Goal: Transaction & Acquisition: Purchase product/service

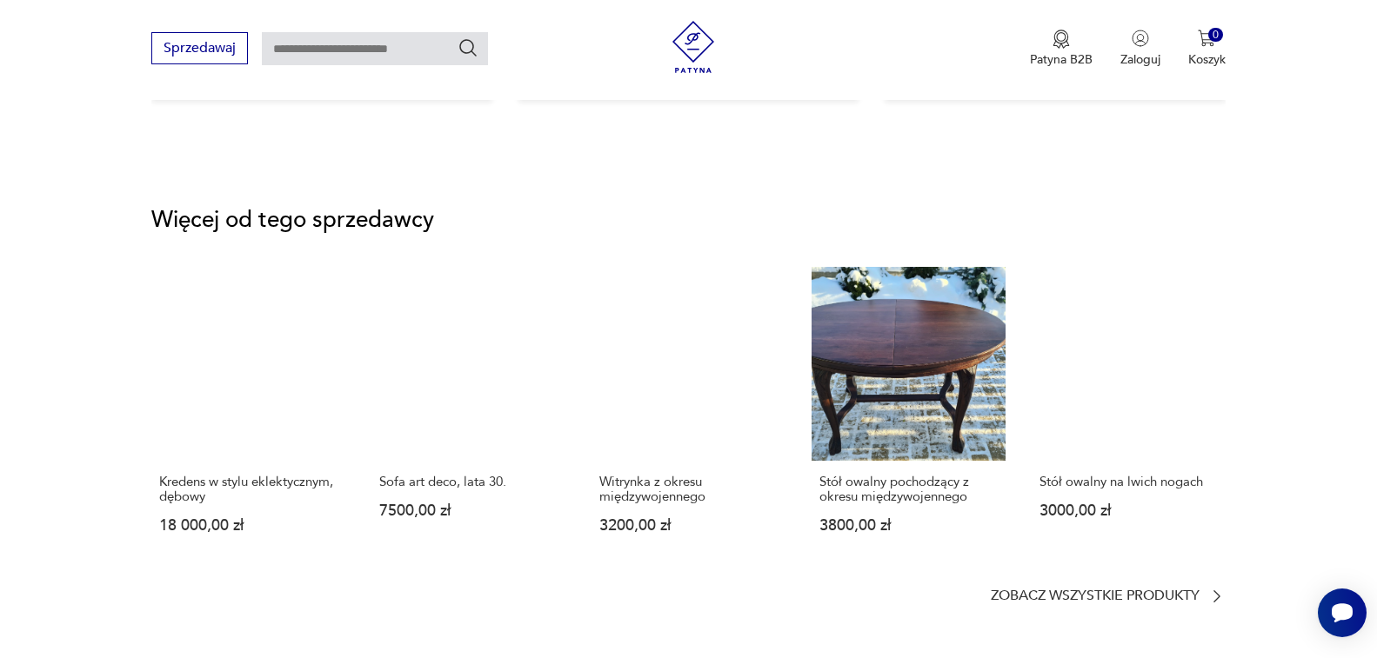
scroll to position [2262, 0]
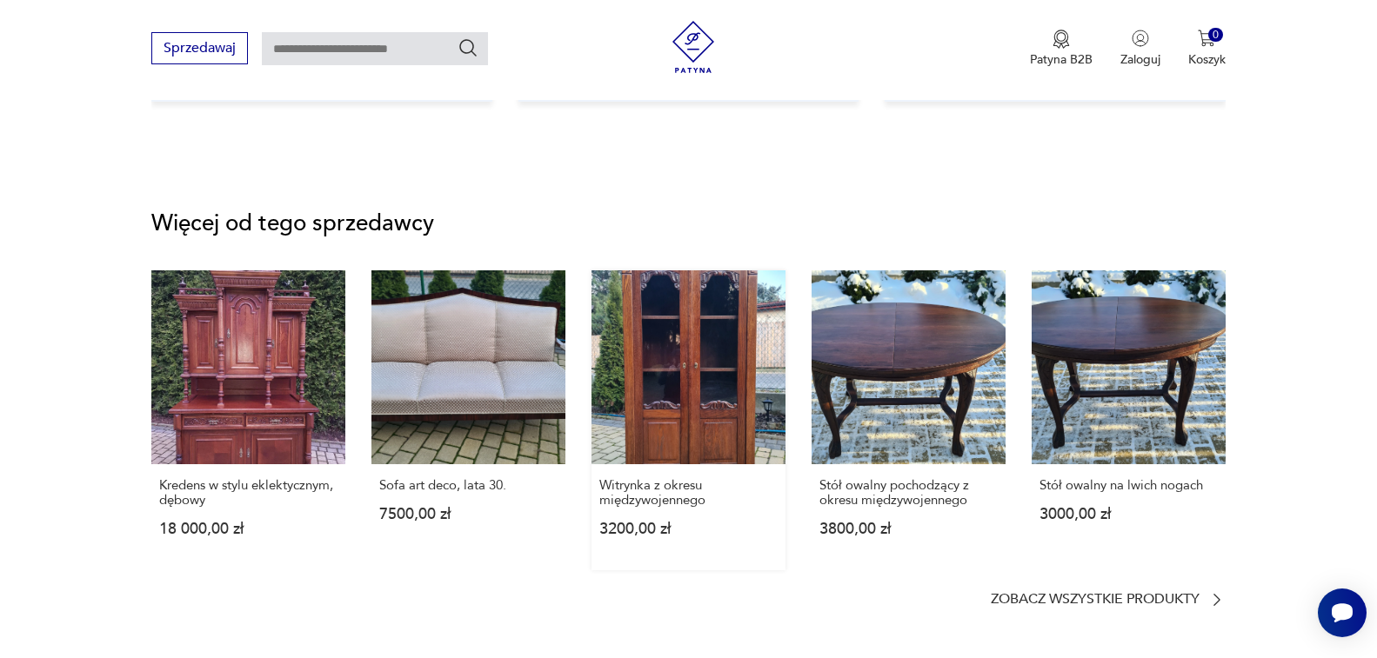
click at [682, 331] on link "Witrynka z okresu międzywojennego 3200,00 zł" at bounding box center [689, 421] width 194 height 300
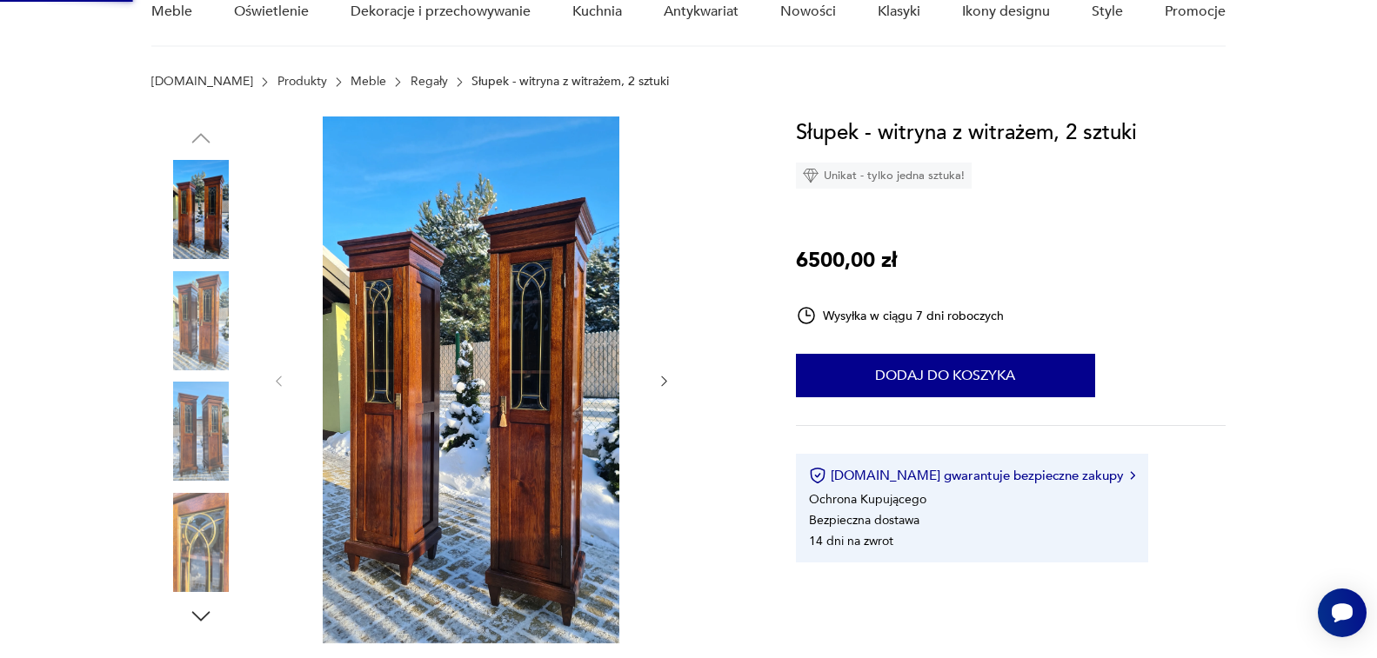
scroll to position [0, 0]
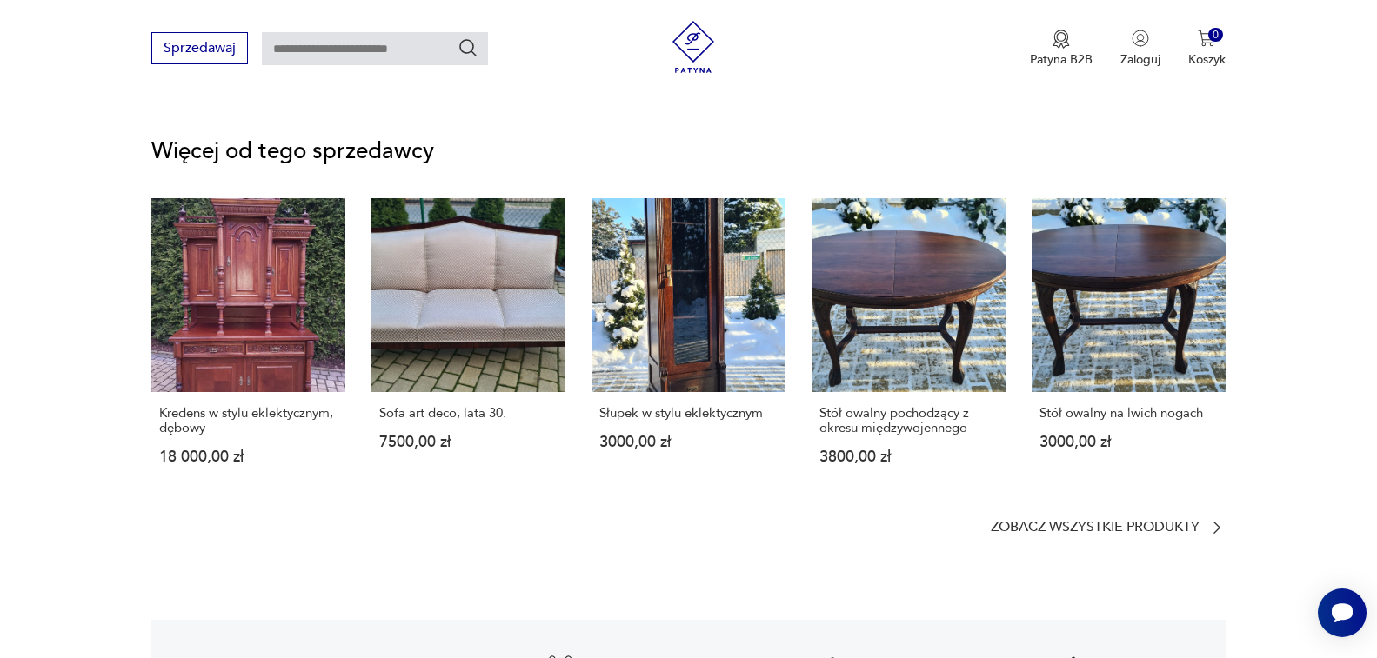
scroll to position [2227, 0]
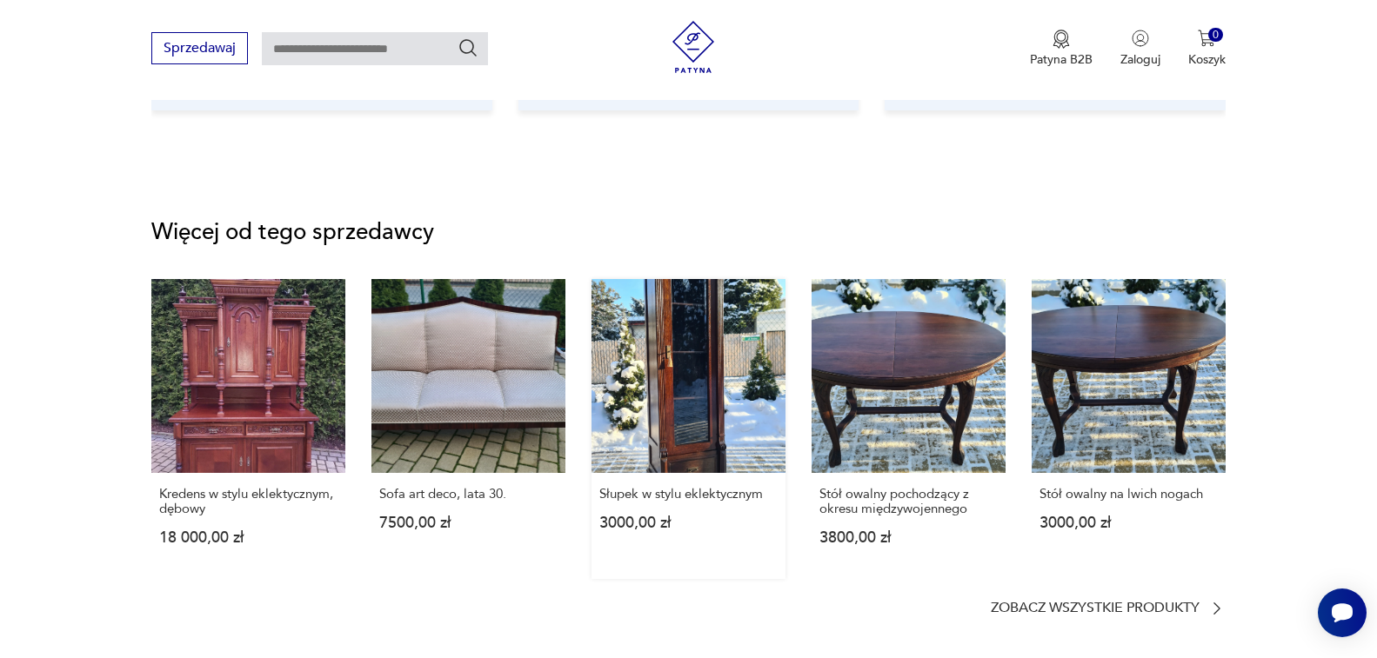
click at [692, 329] on link "Słupek w stylu eklektycznym 3000,00 zł" at bounding box center [689, 429] width 194 height 300
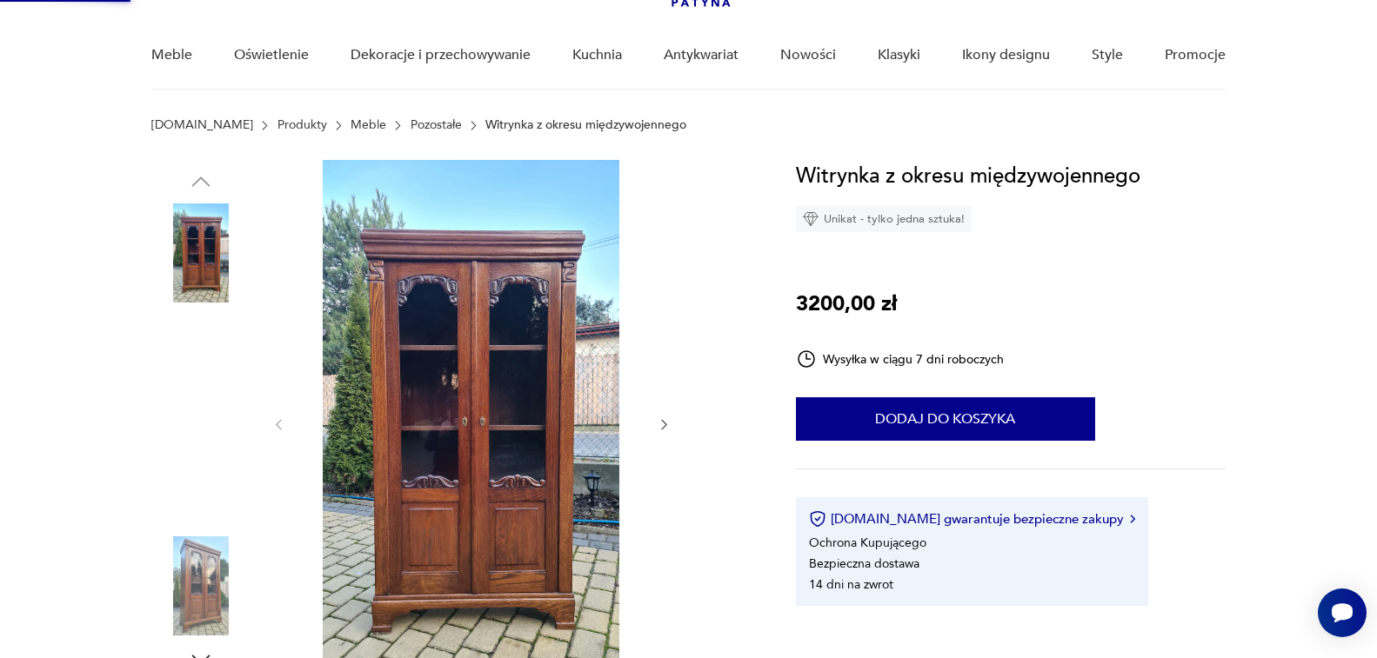
scroll to position [0, 0]
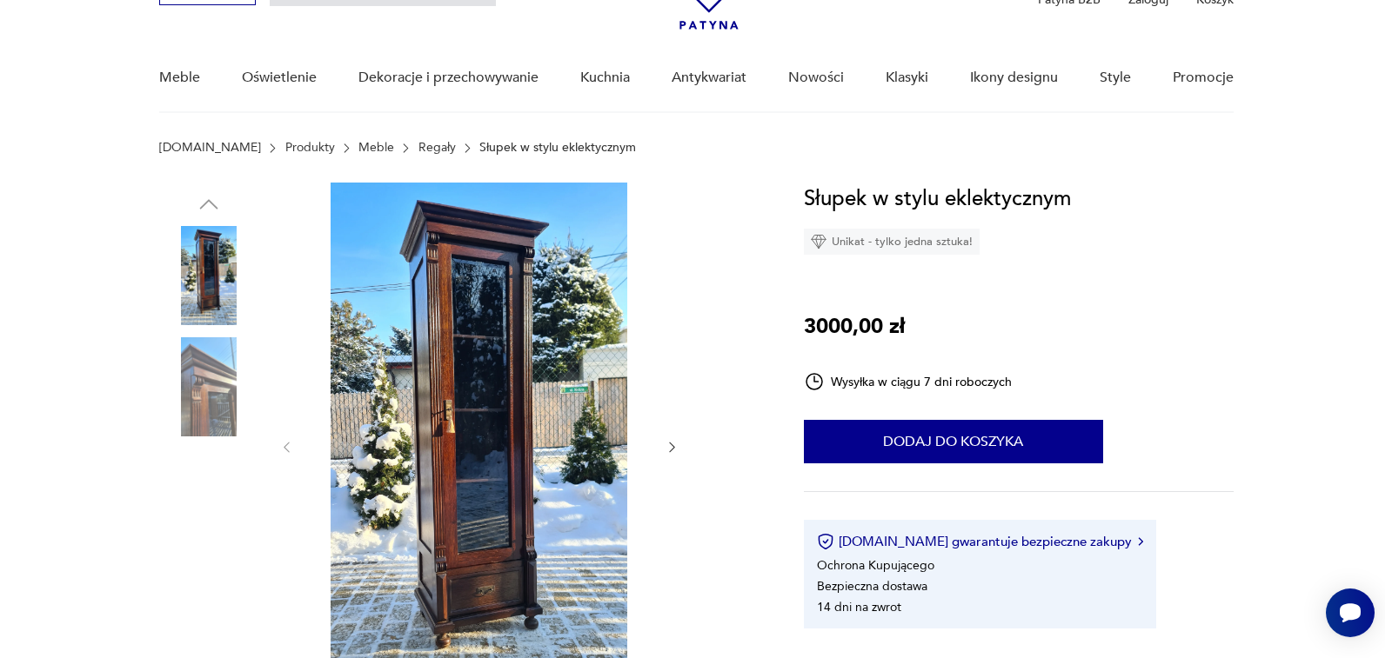
scroll to position [139, 0]
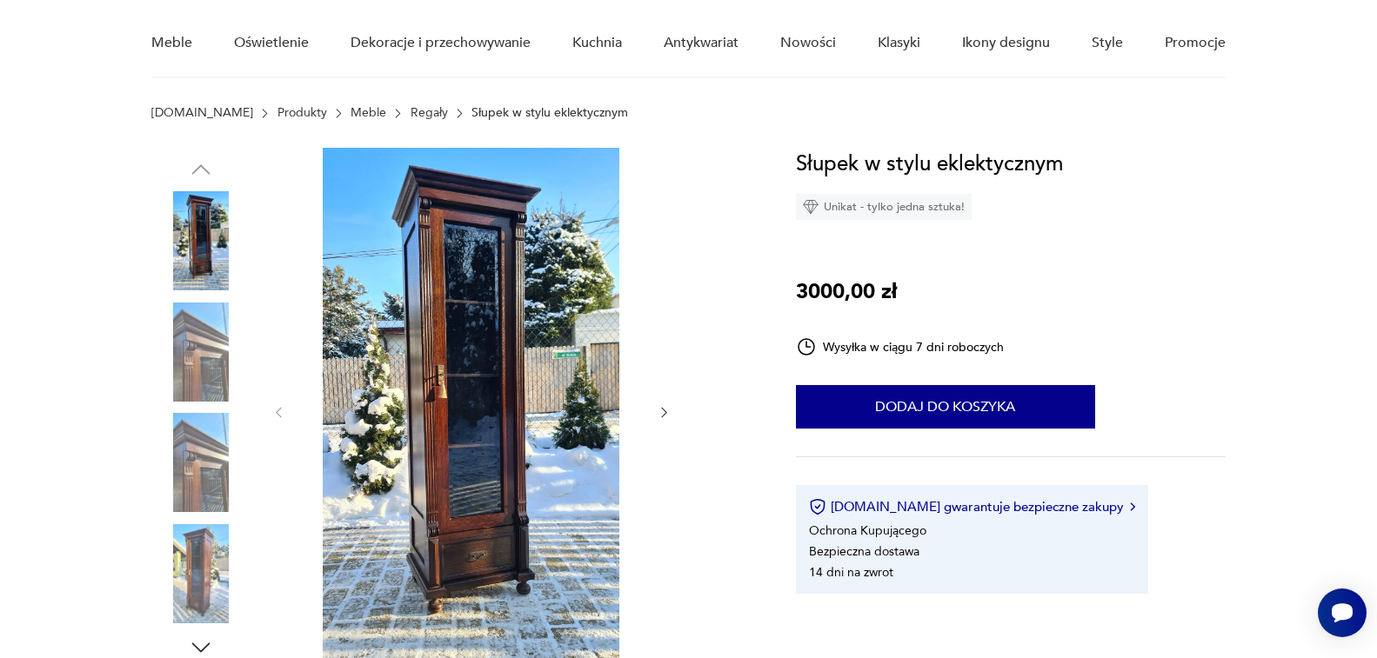
click at [692, 329] on div at bounding box center [452, 413] width 603 height 530
click at [468, 308] on img at bounding box center [472, 411] width 336 height 527
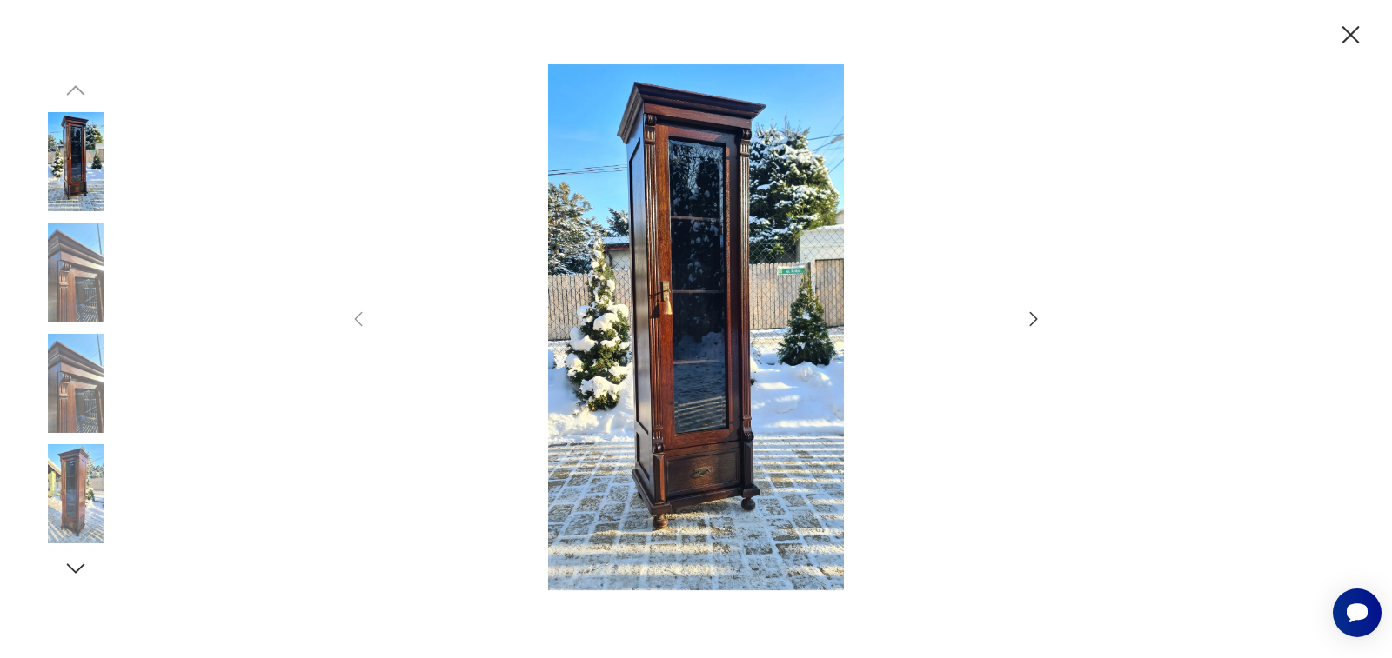
click at [69, 279] on img at bounding box center [75, 272] width 99 height 99
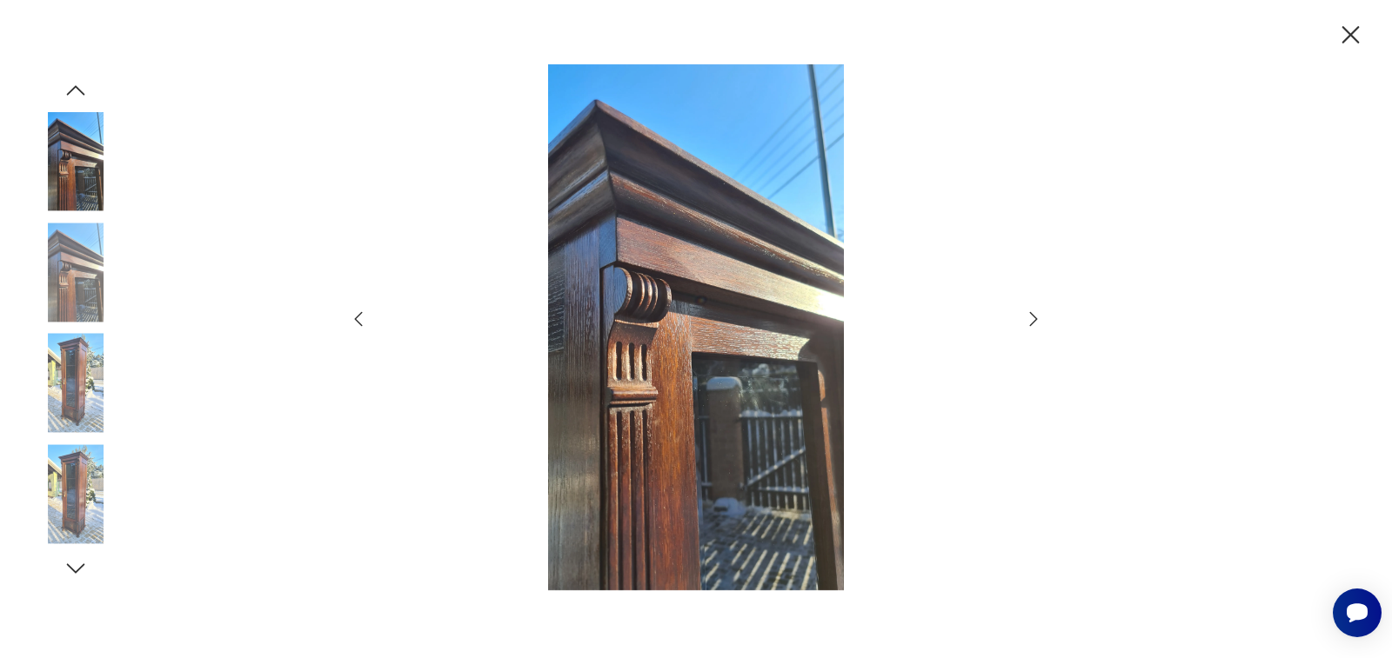
click at [79, 354] on img at bounding box center [75, 383] width 99 height 99
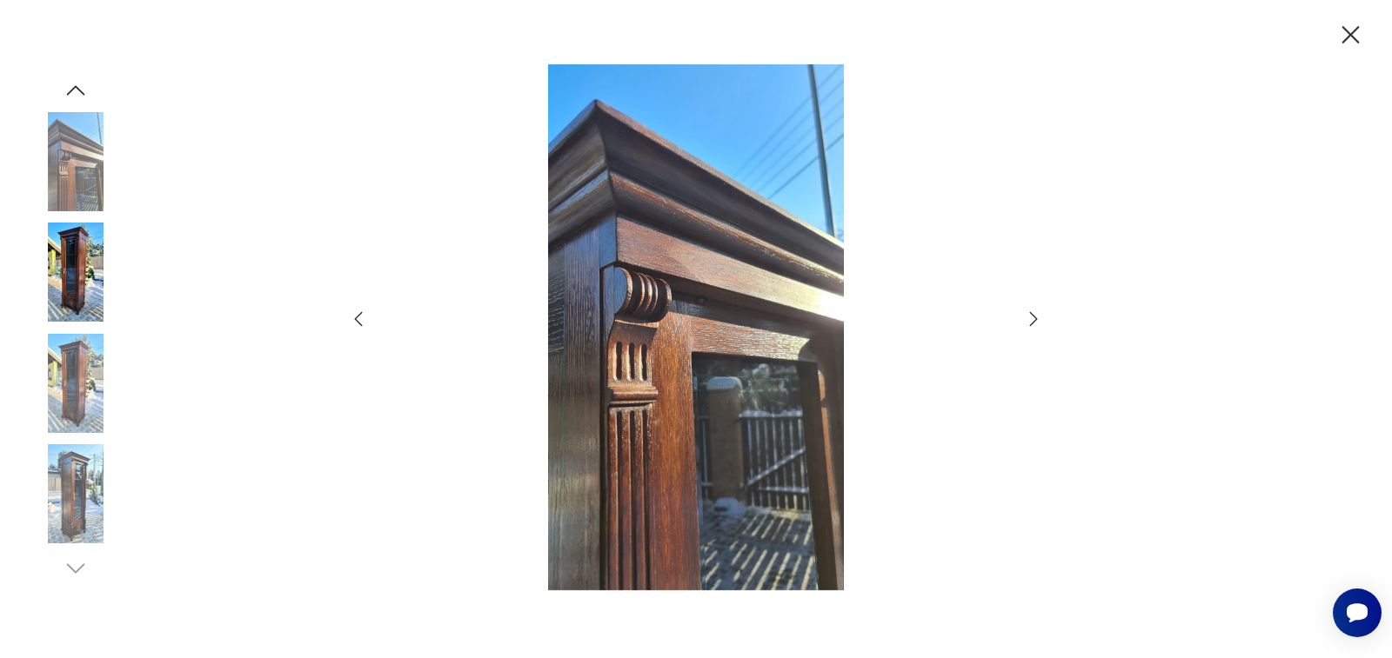
click at [70, 457] on img at bounding box center [75, 493] width 99 height 99
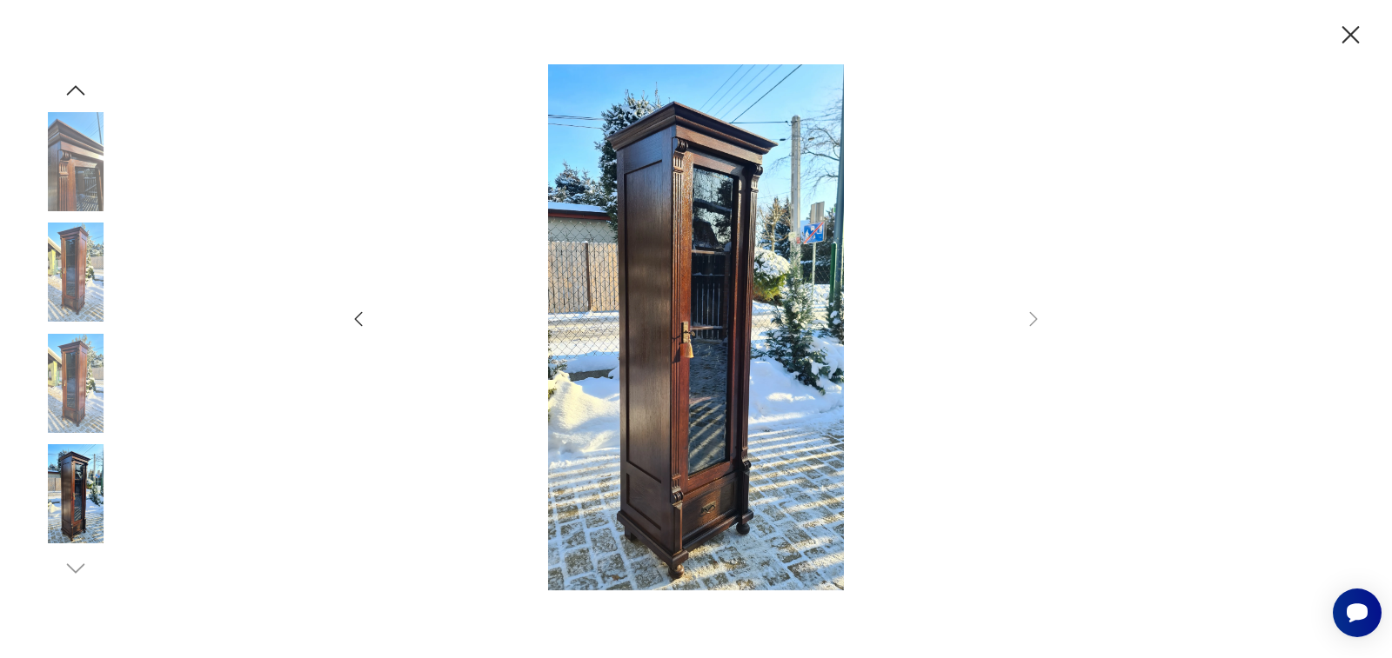
click at [226, 337] on div at bounding box center [696, 329] width 1392 height 658
click at [1032, 316] on icon "button" at bounding box center [1033, 319] width 21 height 21
click at [360, 315] on icon "button" at bounding box center [358, 319] width 21 height 21
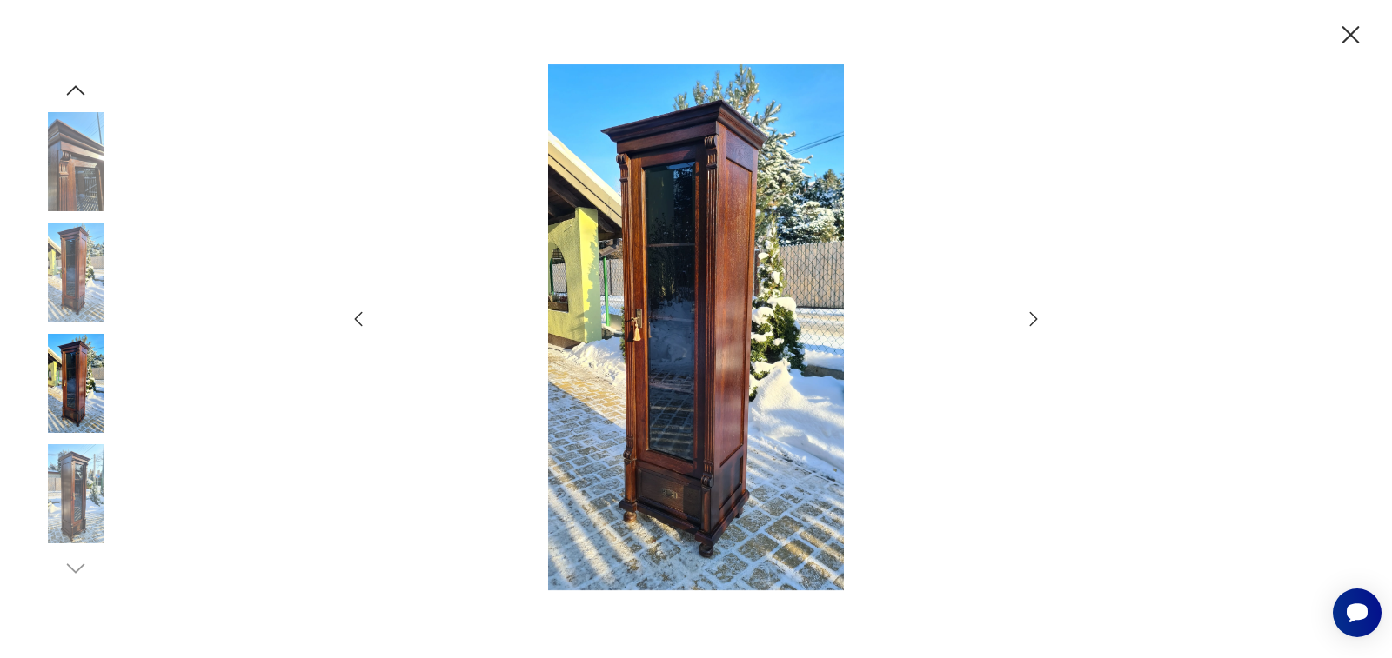
click at [360, 315] on icon "button" at bounding box center [358, 319] width 21 height 21
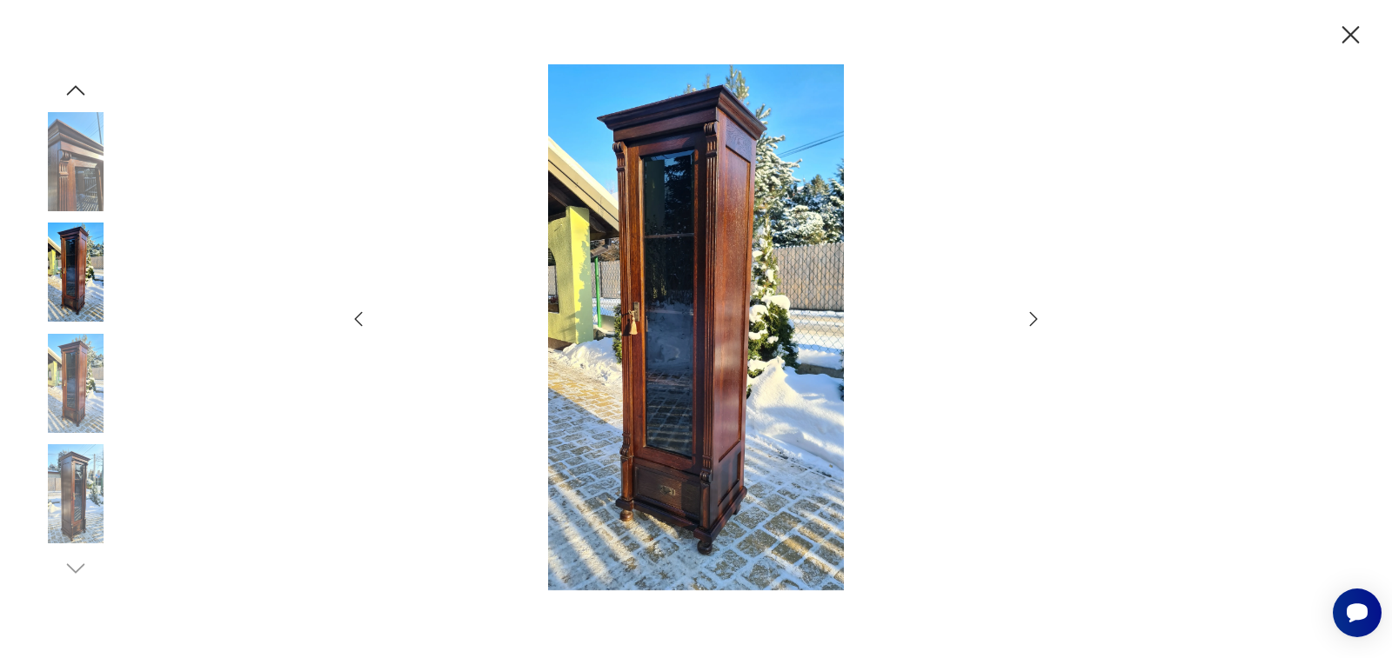
click at [360, 315] on icon "button" at bounding box center [358, 319] width 21 height 21
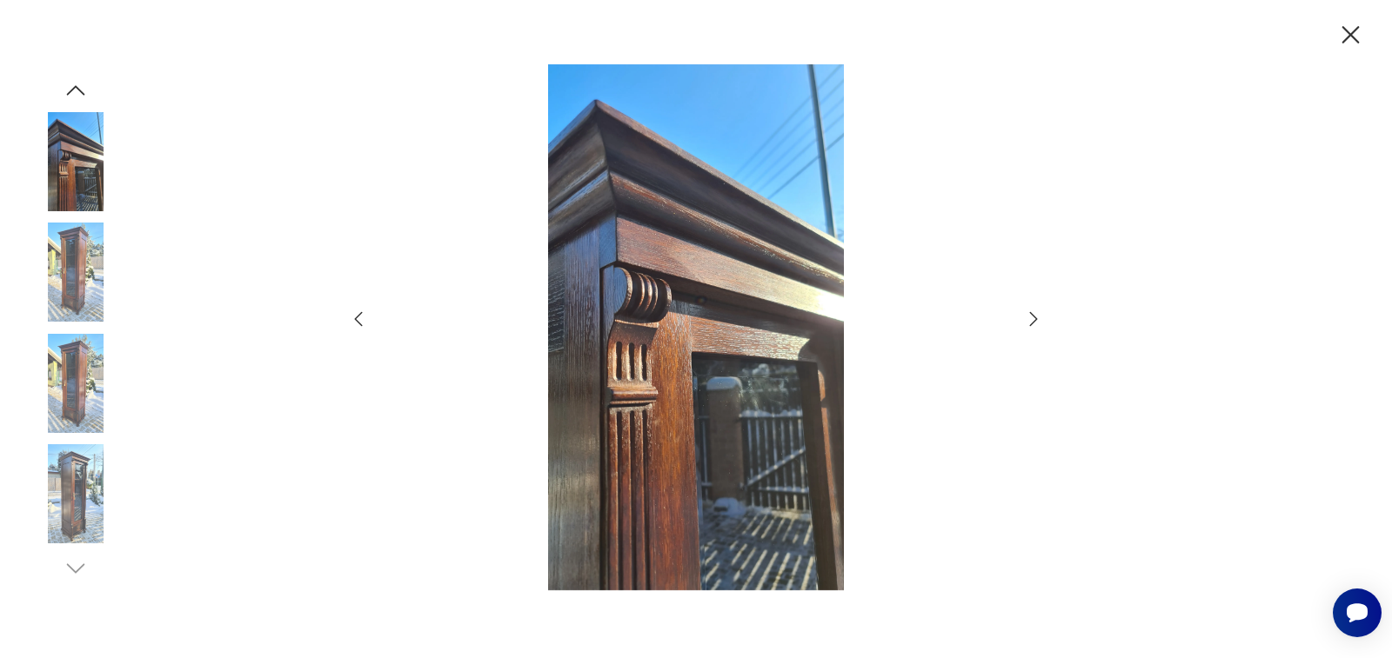
click at [360, 315] on icon "button" at bounding box center [358, 319] width 21 height 21
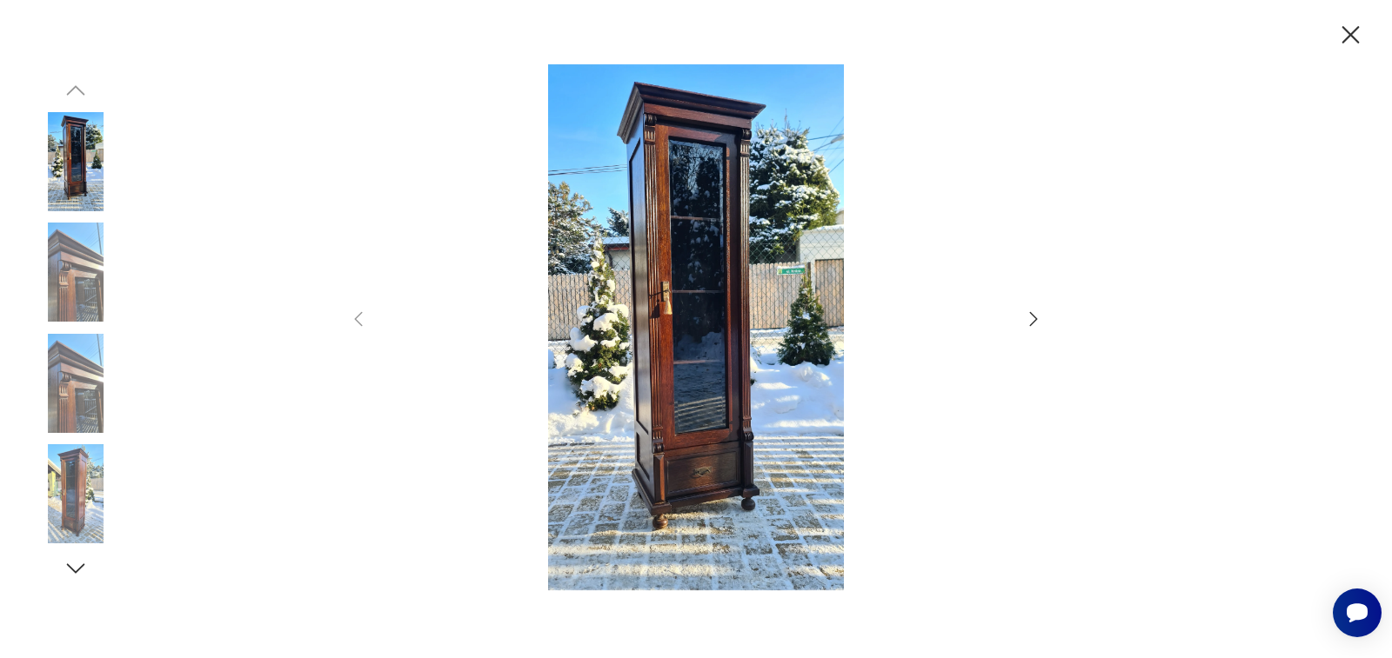
click at [360, 315] on icon "button" at bounding box center [358, 319] width 21 height 21
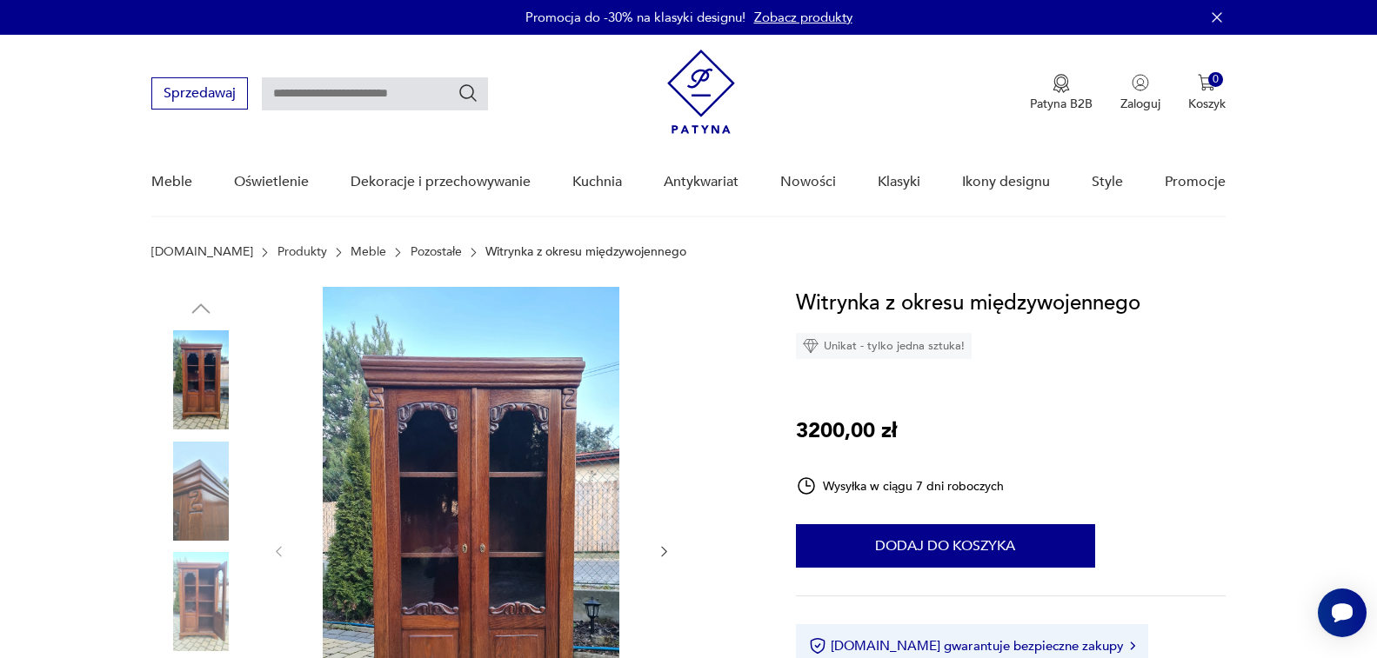
click at [886, 60] on div "Patyna B2B Zaloguj 0 Koszyk Twój koszyk ( 0 ) Brak produktów w koszyku IDŹ DO K…" at bounding box center [946, 94] width 558 height 88
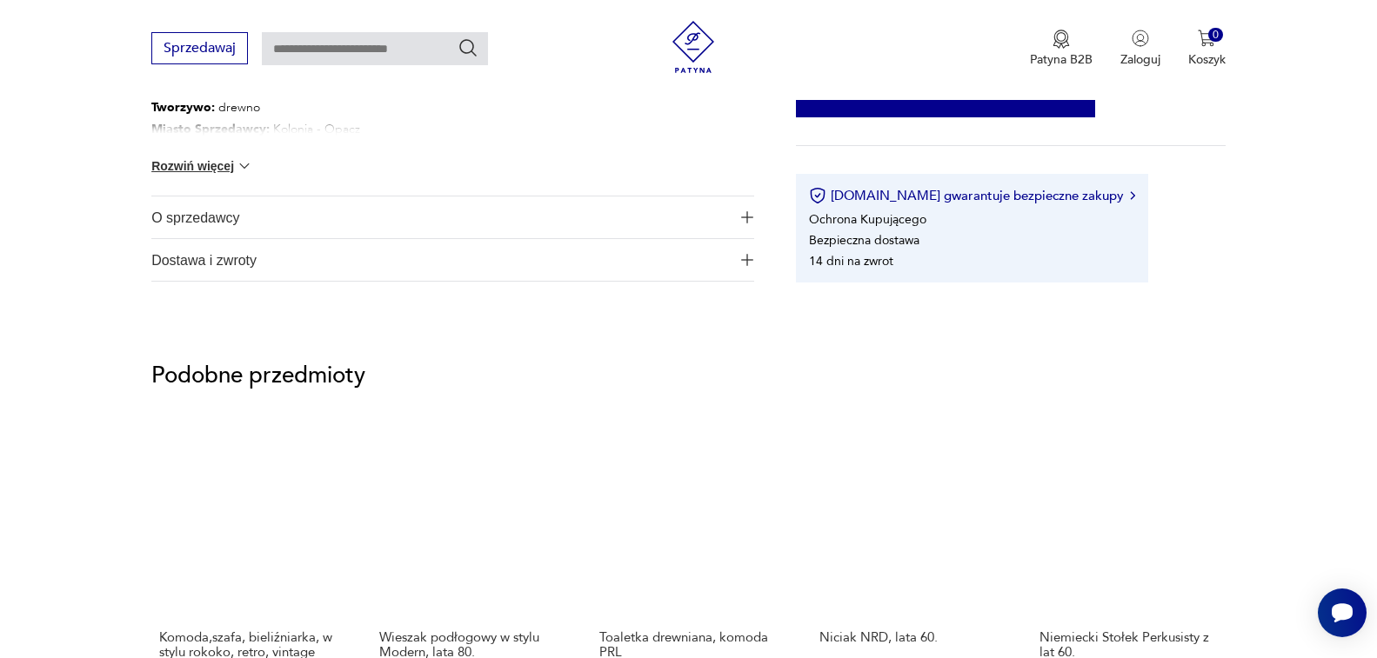
scroll to position [1103, 0]
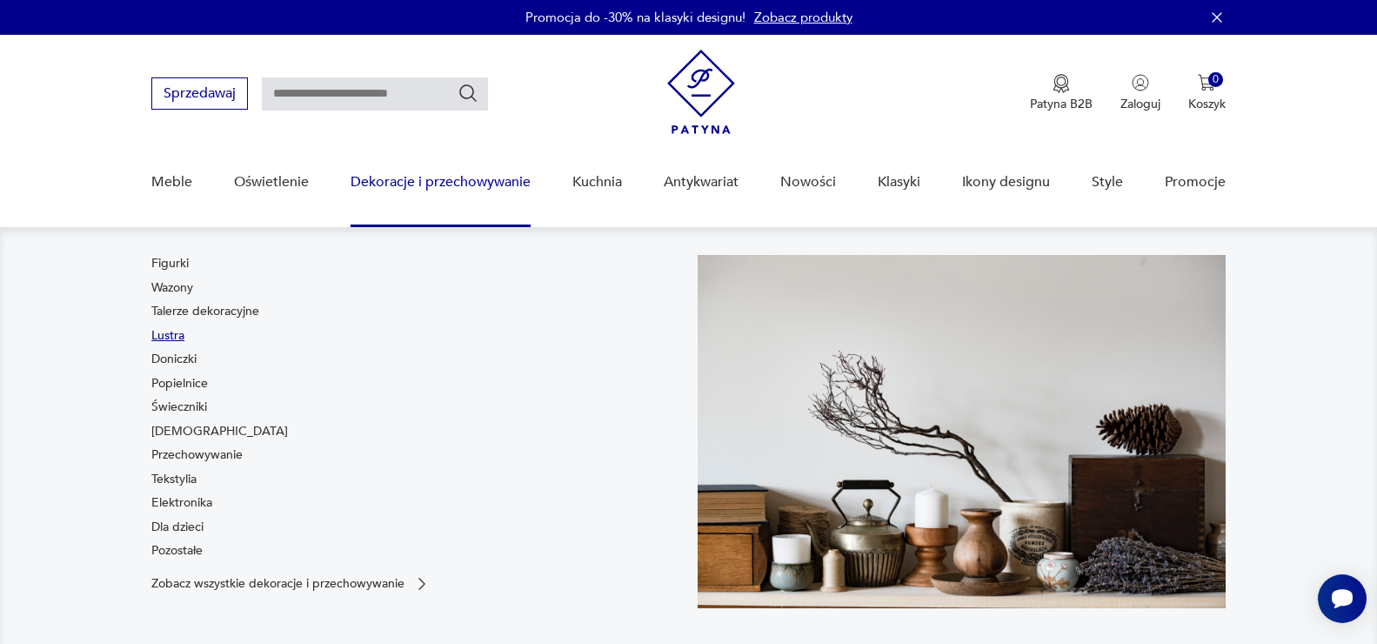
click at [176, 332] on link "Lustra" at bounding box center [167, 335] width 33 height 17
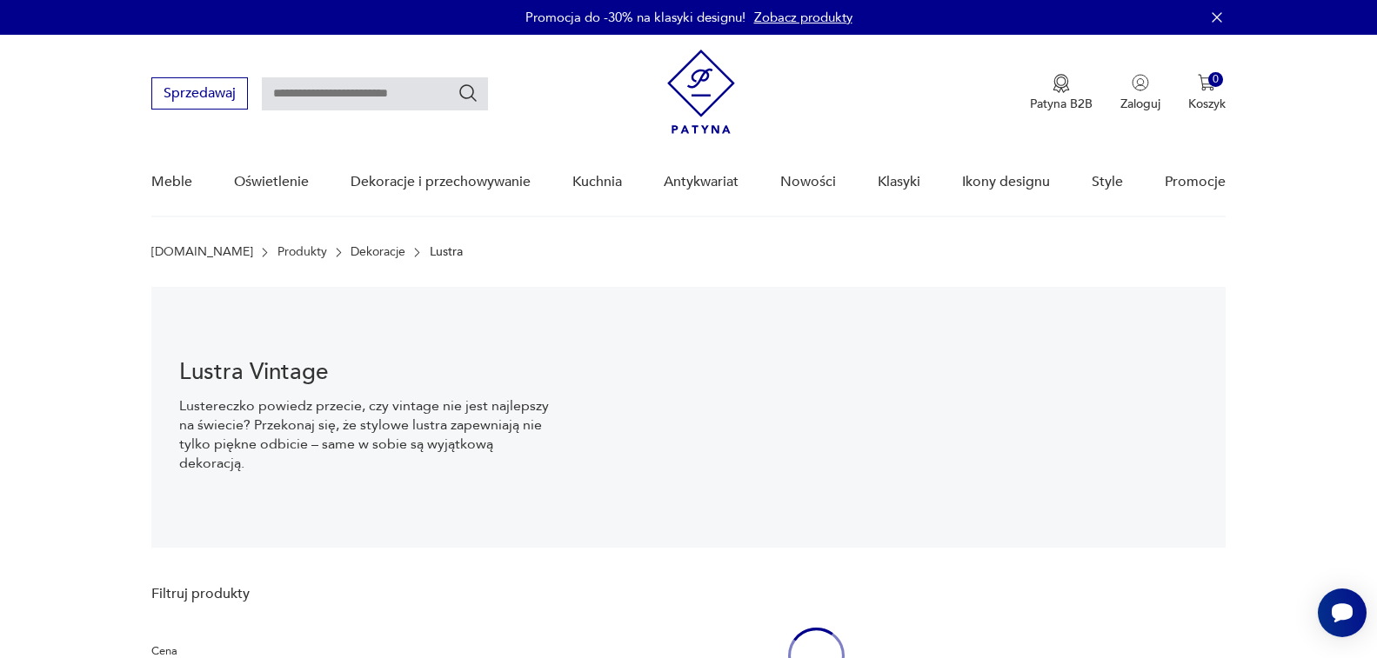
scroll to position [25, 0]
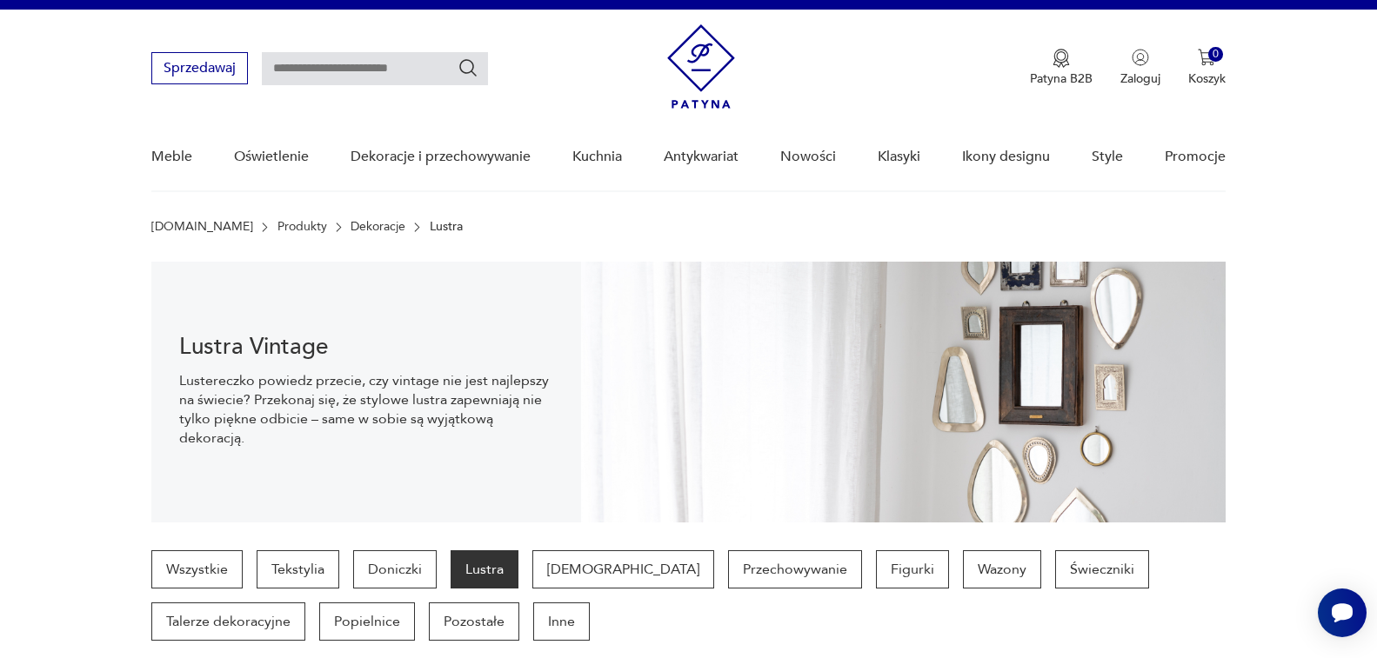
click at [70, 444] on section "Lustra Vintage Lustereczko powiedz przecie, czy vintage nie jest najlepszy na ś…" at bounding box center [688, 392] width 1377 height 261
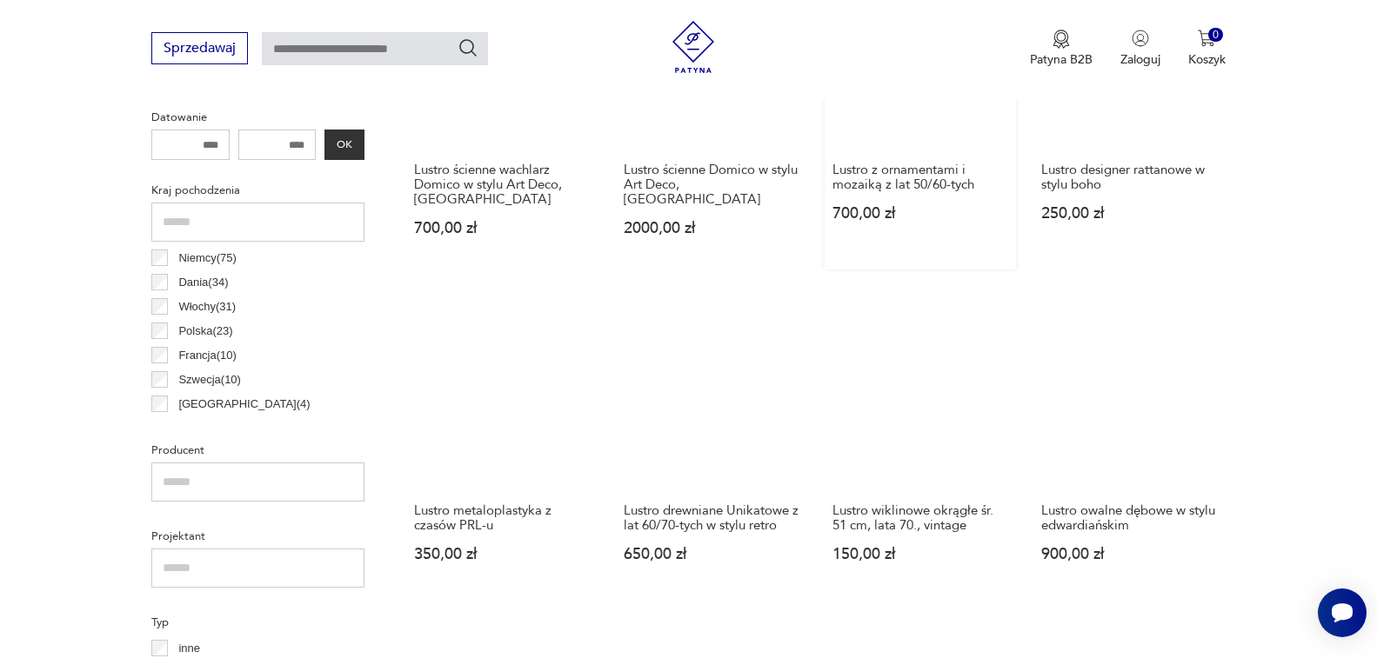
scroll to position [860, 0]
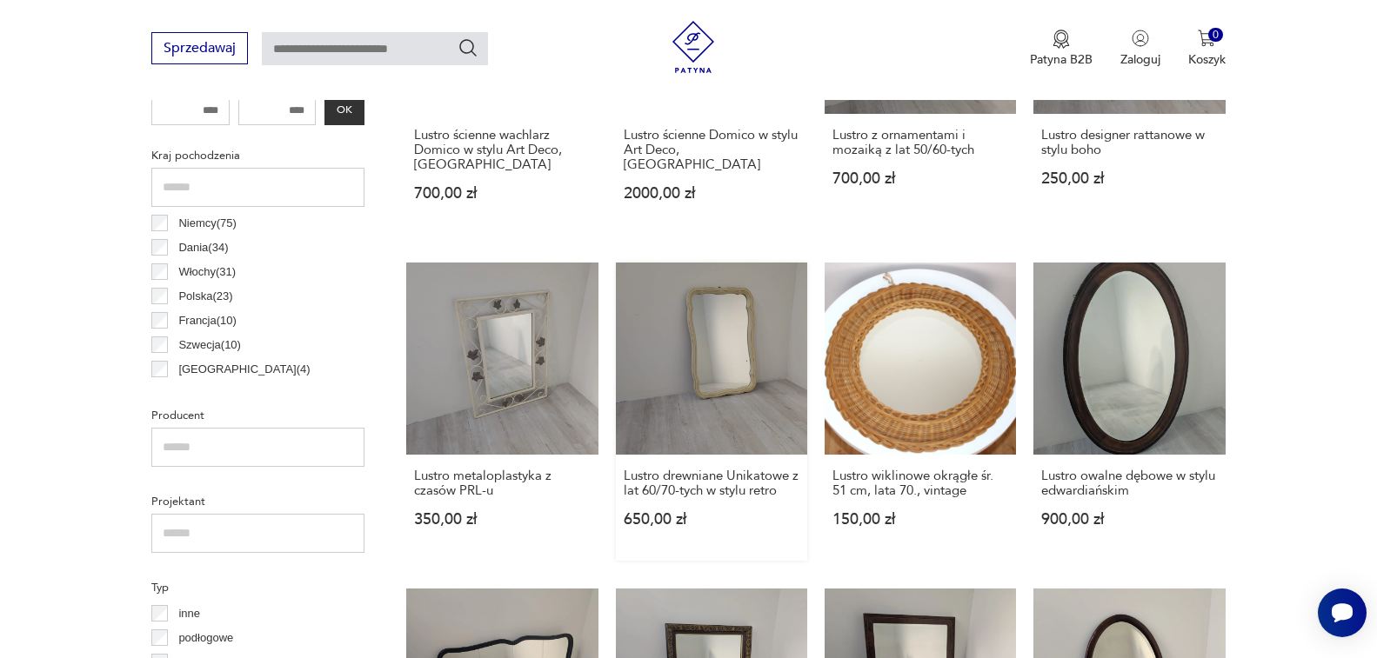
click at [737, 398] on link "Lustro drewniane Unikatowe z lat 60/70-tych w stylu retro 650,00 zł" at bounding box center [711, 411] width 191 height 297
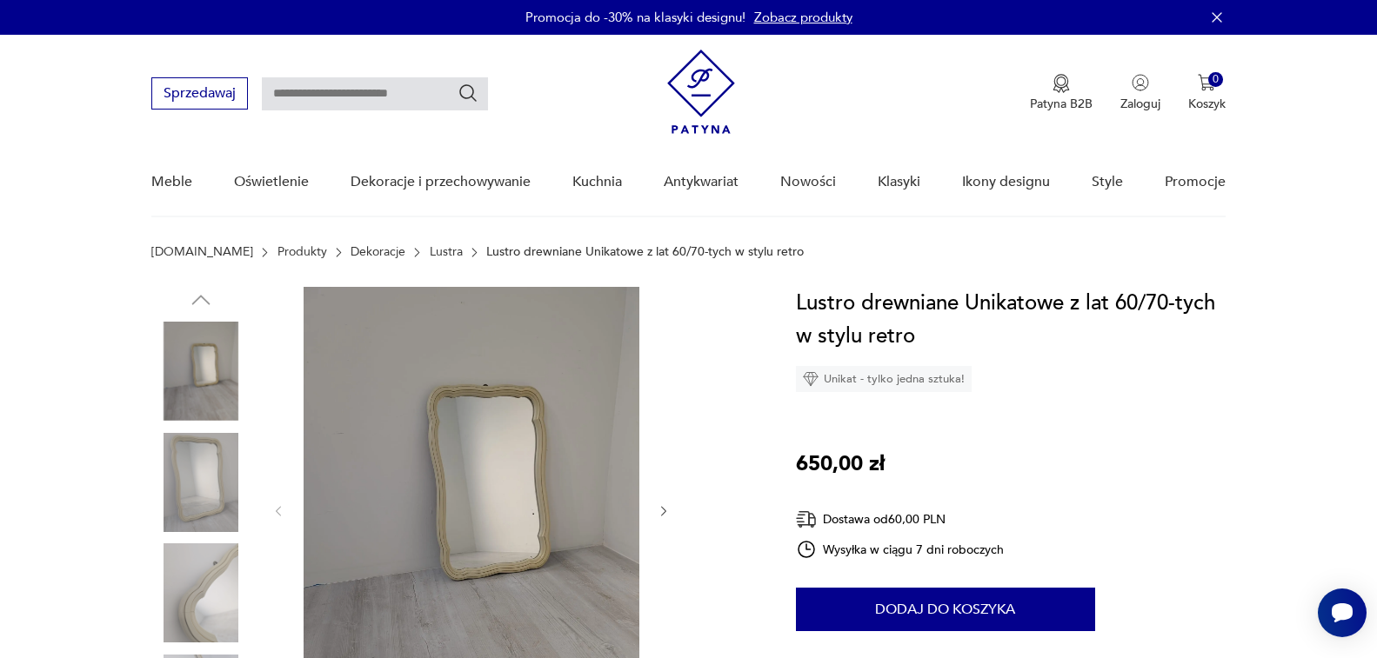
click at [529, 448] on img at bounding box center [472, 510] width 336 height 446
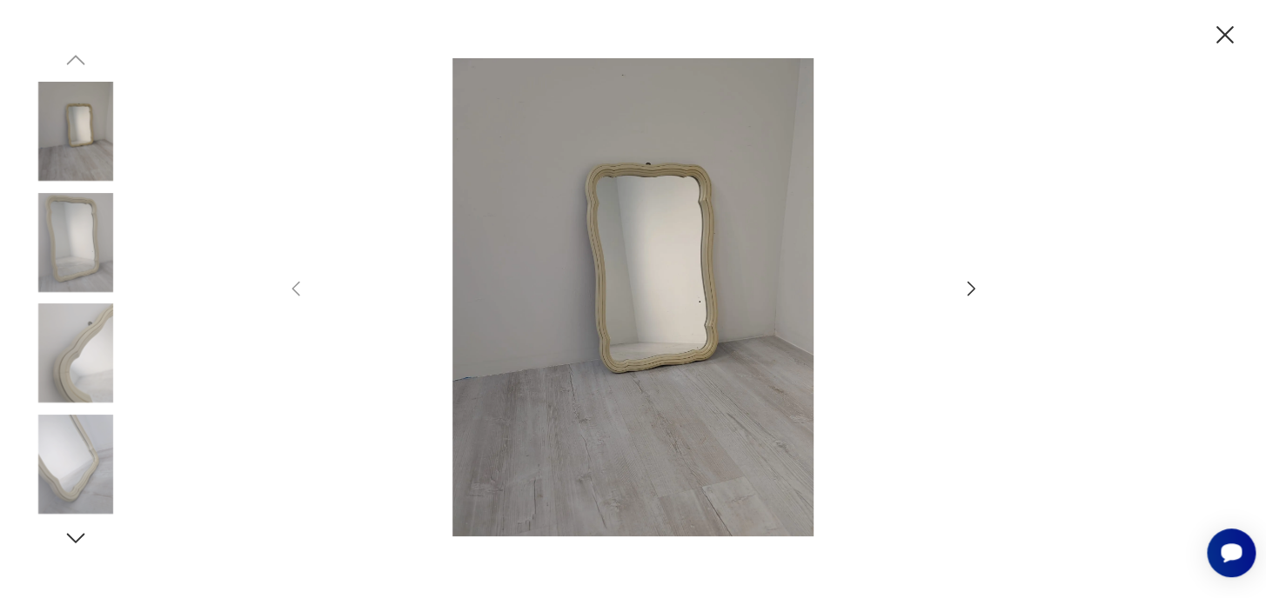
click at [294, 287] on icon "button" at bounding box center [295, 288] width 21 height 21
click at [968, 288] on icon "button" at bounding box center [970, 288] width 21 height 21
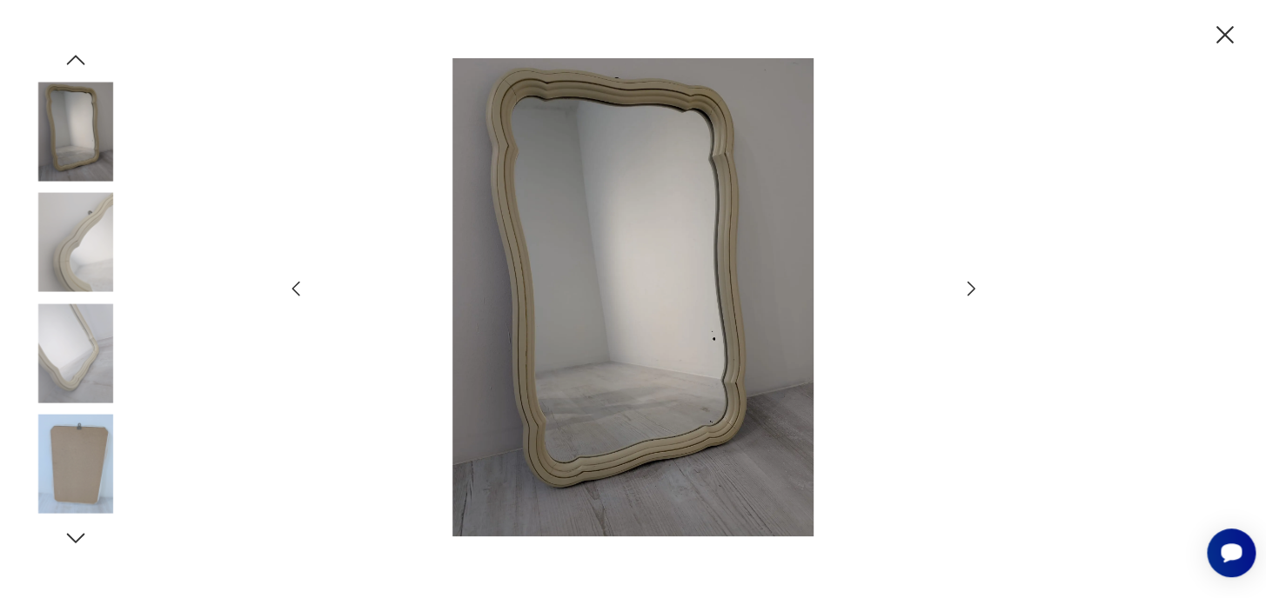
click at [97, 244] on img at bounding box center [75, 242] width 99 height 99
